Goal: Complete application form

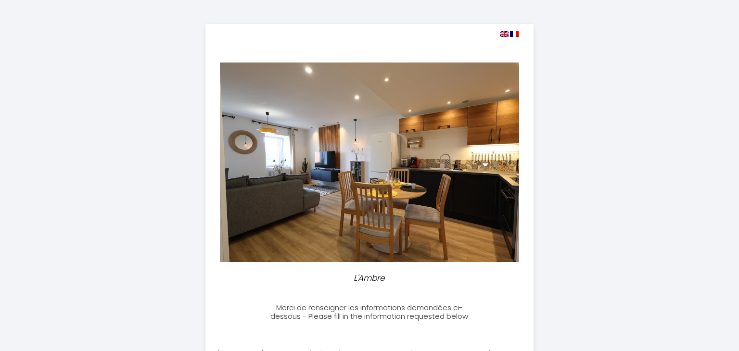
select select
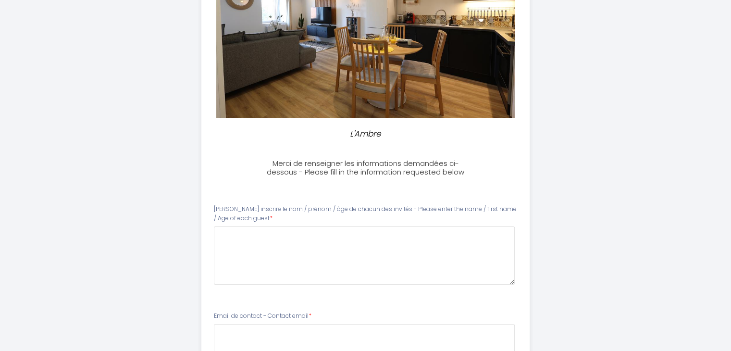
scroll to position [192, 0]
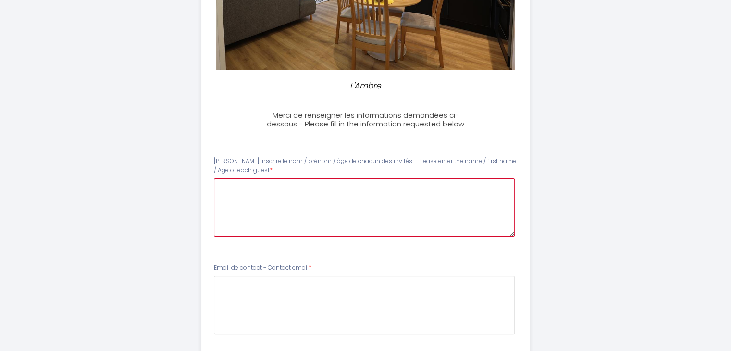
click at [286, 205] on guest0 at bounding box center [364, 207] width 301 height 58
type guest0 "Cécile SIRE 64 ans Gérard SIRE"
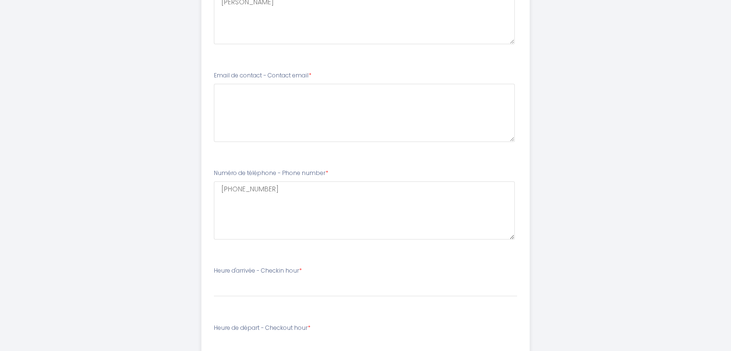
scroll to position [337, 0]
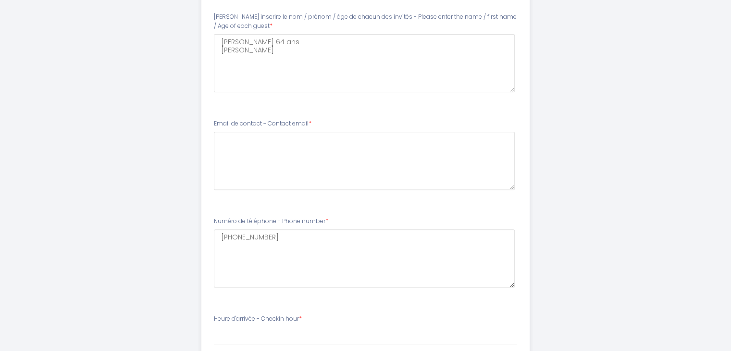
click at [325, 123] on div "Email de contact - Contact email *" at bounding box center [365, 154] width 303 height 71
click at [303, 122] on label "Email de contact - Contact email *" at bounding box center [263, 123] width 98 height 9
click at [281, 141] on email1 at bounding box center [364, 161] width 301 height 58
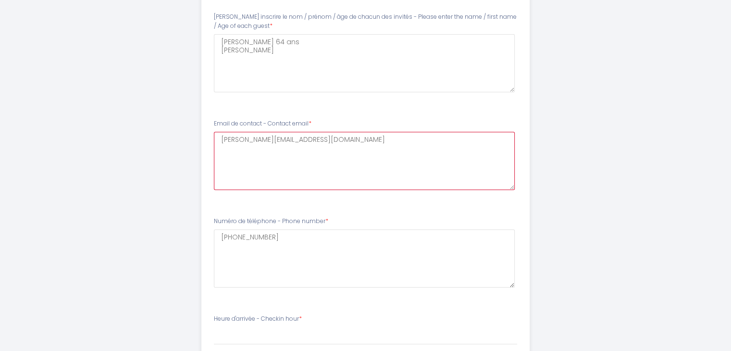
type email1 "gerard-cecile@orange.fr"
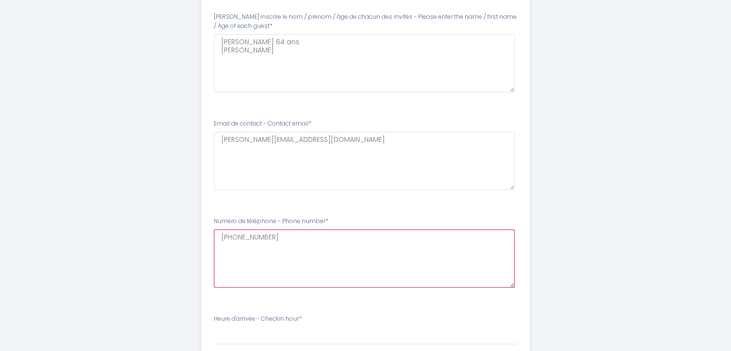
click at [286, 237] on number2 "[PHONE_NUMBER]" at bounding box center [364, 258] width 301 height 58
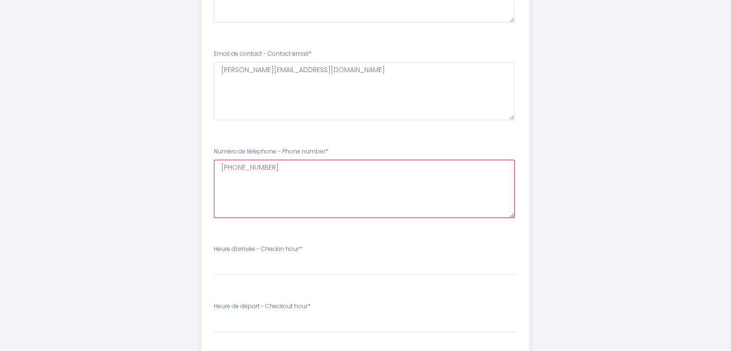
scroll to position [481, 0]
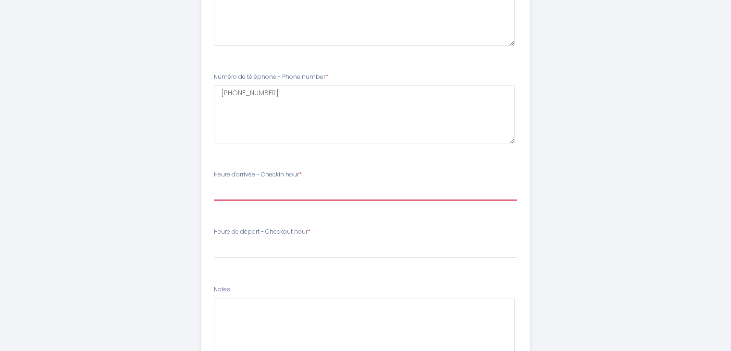
click at [271, 188] on select "17:00 17:30 18:00 18:30 19:00 19:30 20:00 20:30 21:00 21:30 22:00 22:30 23:00 2…" at bounding box center [365, 191] width 303 height 18
click at [291, 272] on li "Heure de départ - Checkout hour * 00:00 00:30 01:00 01:30 02:00 02:30 03:00 03:…" at bounding box center [365, 248] width 327 height 52
click at [264, 189] on select "17:00 17:30 18:00 18:30 19:00 19:30 20:00 20:30 21:00 21:30 22:00 22:30 23:00 2…" at bounding box center [365, 191] width 303 height 18
select select "17:00"
click at [214, 182] on select "17:00 17:30 18:00 18:30 19:00 19:30 20:00 20:30 21:00 21:30 22:00 22:30 23:00 2…" at bounding box center [365, 191] width 303 height 18
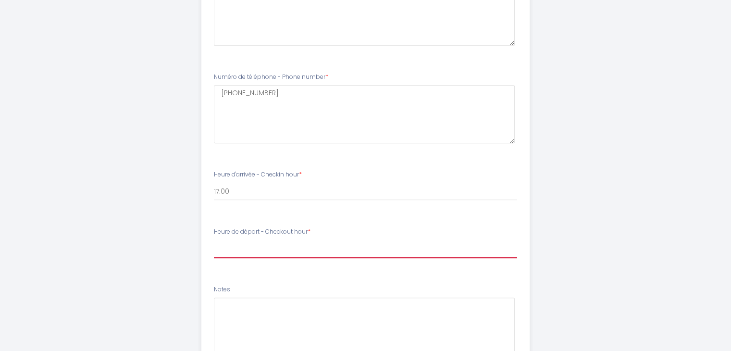
click at [293, 247] on select "00:00 00:30 01:00 01:30 02:00 02:30 03:00 03:30 04:00 04:30 05:00 05:30 06:00 0…" at bounding box center [365, 249] width 303 height 18
select select "11:00"
click at [214, 240] on select "00:00 00:30 01:00 01:30 02:00 02:30 03:00 03:30 04:00 04:30 05:00 05:30 06:00 0…" at bounding box center [365, 249] width 303 height 18
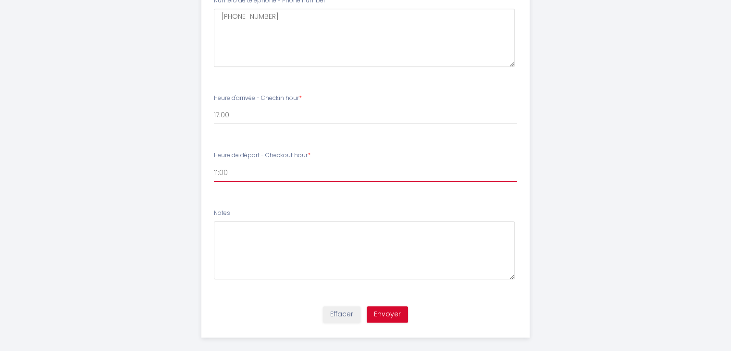
scroll to position [567, 0]
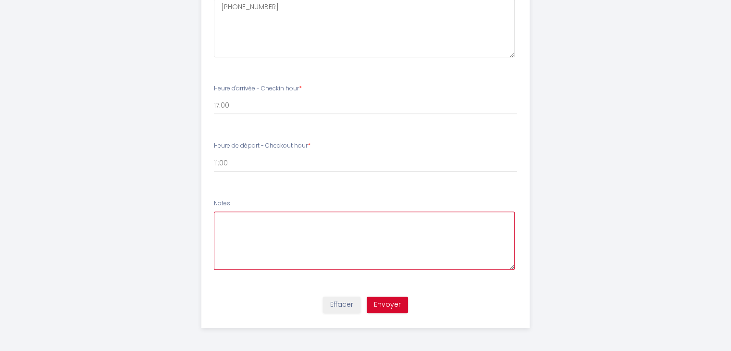
click at [234, 224] on textarea at bounding box center [364, 241] width 301 height 58
type textarea "les heures d'arrivée et de départ sont seulement indicatives car inconnues à ce…"
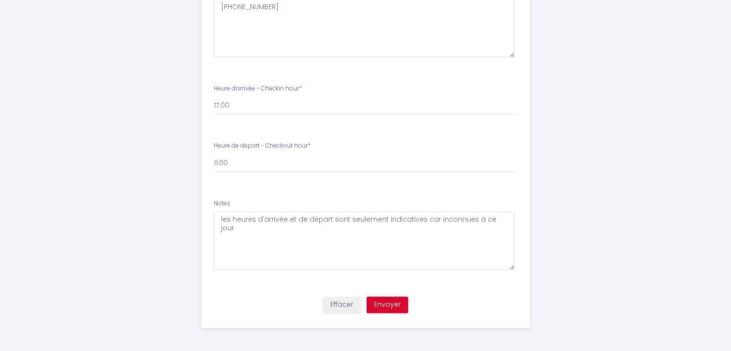
click at [392, 299] on button "Envoyer" at bounding box center [387, 305] width 41 height 16
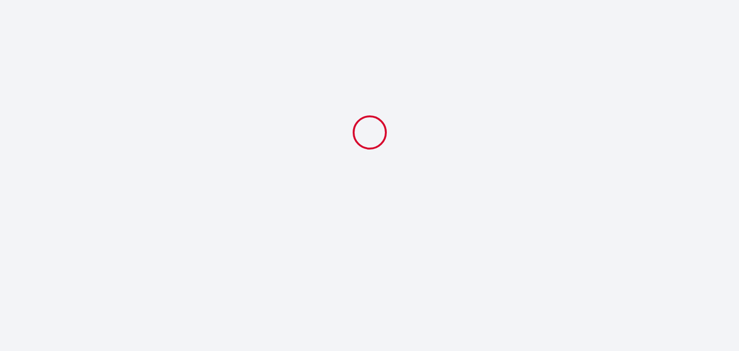
select select "11:00"
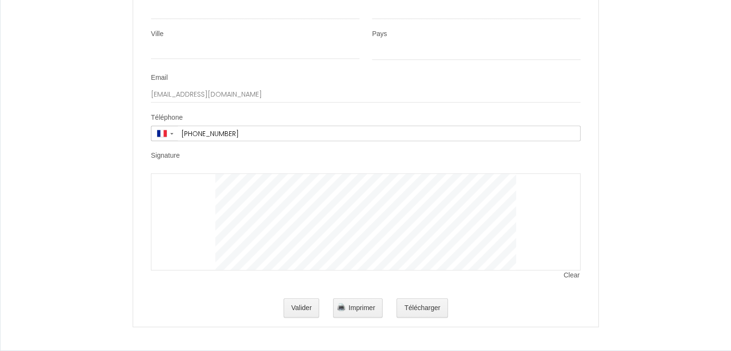
scroll to position [1932, 0]
click at [416, 308] on button "Télécharger" at bounding box center [422, 308] width 51 height 19
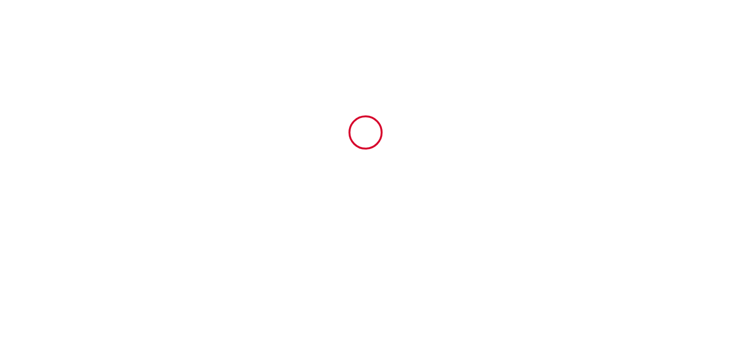
scroll to position [0, 0]
select select
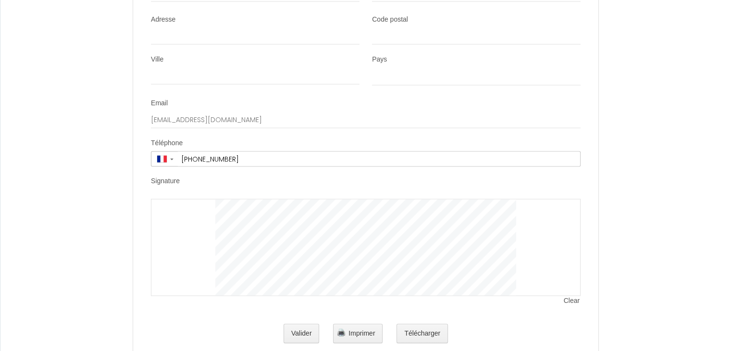
scroll to position [1932, 0]
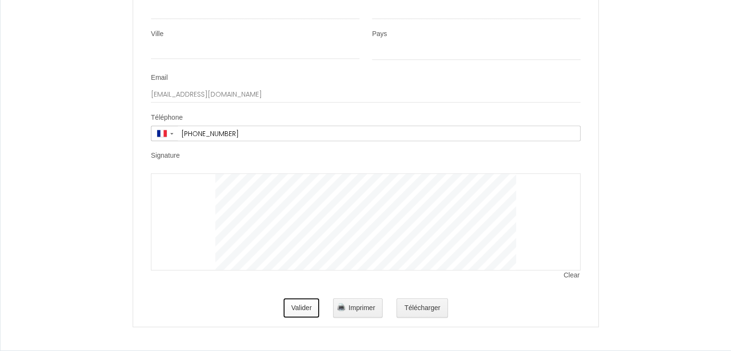
click at [302, 308] on button "Valider" at bounding box center [302, 308] width 36 height 19
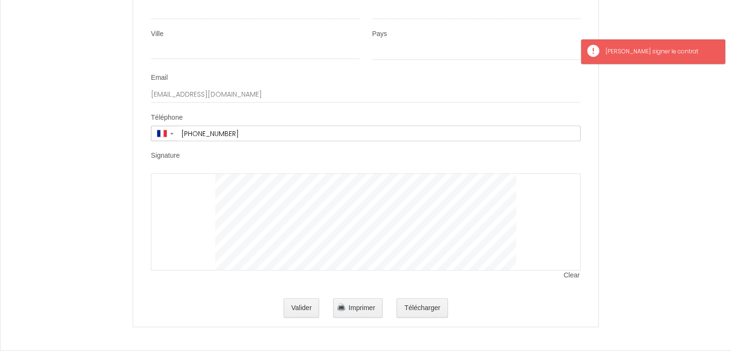
click at [198, 179] on div at bounding box center [366, 222] width 430 height 97
click at [181, 176] on div at bounding box center [366, 222] width 430 height 97
click at [179, 183] on div at bounding box center [366, 222] width 430 height 97
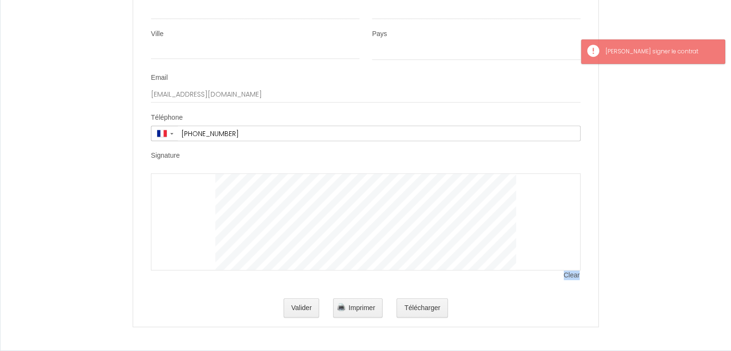
click at [171, 157] on label "Signature" at bounding box center [165, 156] width 29 height 10
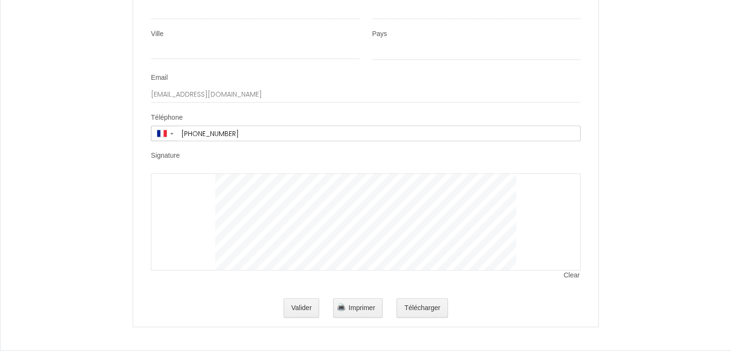
drag, startPoint x: 201, startPoint y: 174, endPoint x: 202, endPoint y: 200, distance: 26.0
click at [201, 175] on div at bounding box center [366, 222] width 430 height 97
click at [202, 201] on div at bounding box center [366, 222] width 430 height 97
drag, startPoint x: 158, startPoint y: 183, endPoint x: 161, endPoint y: 188, distance: 5.6
click at [158, 183] on div at bounding box center [366, 222] width 430 height 97
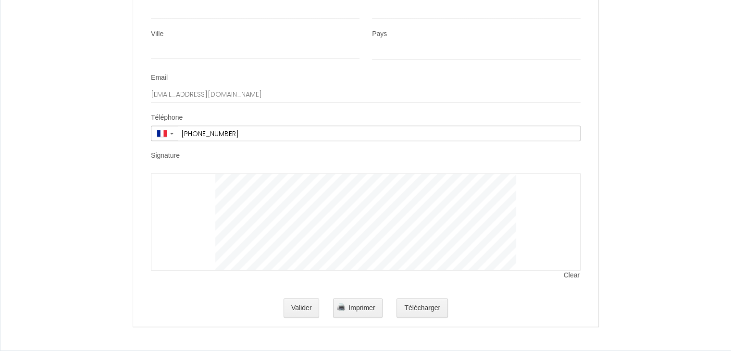
click at [162, 189] on div at bounding box center [366, 222] width 430 height 97
click at [170, 197] on div at bounding box center [366, 222] width 430 height 97
click at [188, 204] on div at bounding box center [366, 222] width 430 height 97
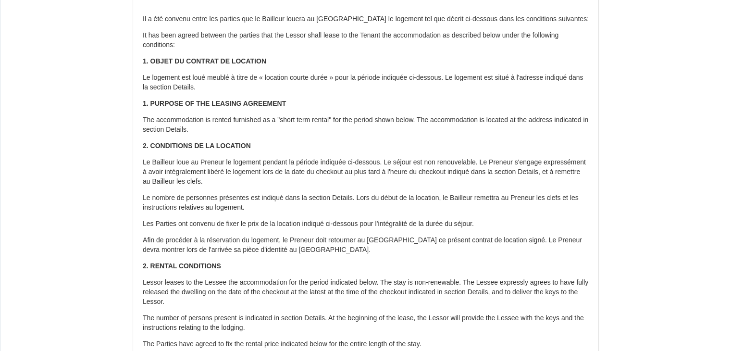
scroll to position [96, 0]
